Goal: Navigation & Orientation: Find specific page/section

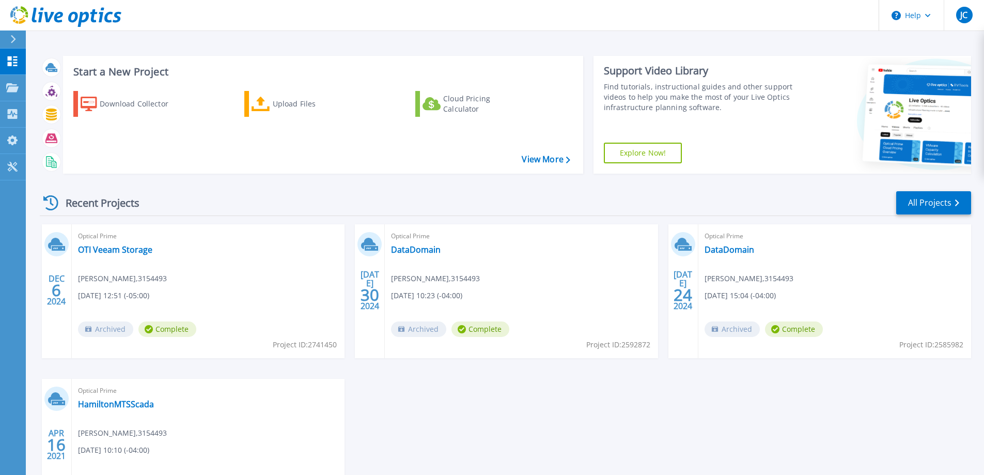
drag, startPoint x: 147, startPoint y: 201, endPoint x: 139, endPoint y: 207, distance: 9.6
click at [139, 207] on div "Recent Projects" at bounding box center [97, 202] width 114 height 25
click at [190, 197] on div "Recent Projects All Projects" at bounding box center [505, 203] width 931 height 26
click at [350, 21] on header "Help JC End User [PERSON_NAME] [EMAIL_ADDRESS][DOMAIN_NAME] 3154493 My Profile …" at bounding box center [492, 15] width 984 height 31
click at [341, 19] on header "Help JC End User [PERSON_NAME] [EMAIL_ADDRESS][DOMAIN_NAME] 3154493 My Profile …" at bounding box center [492, 15] width 984 height 31
